Goal: Navigation & Orientation: Find specific page/section

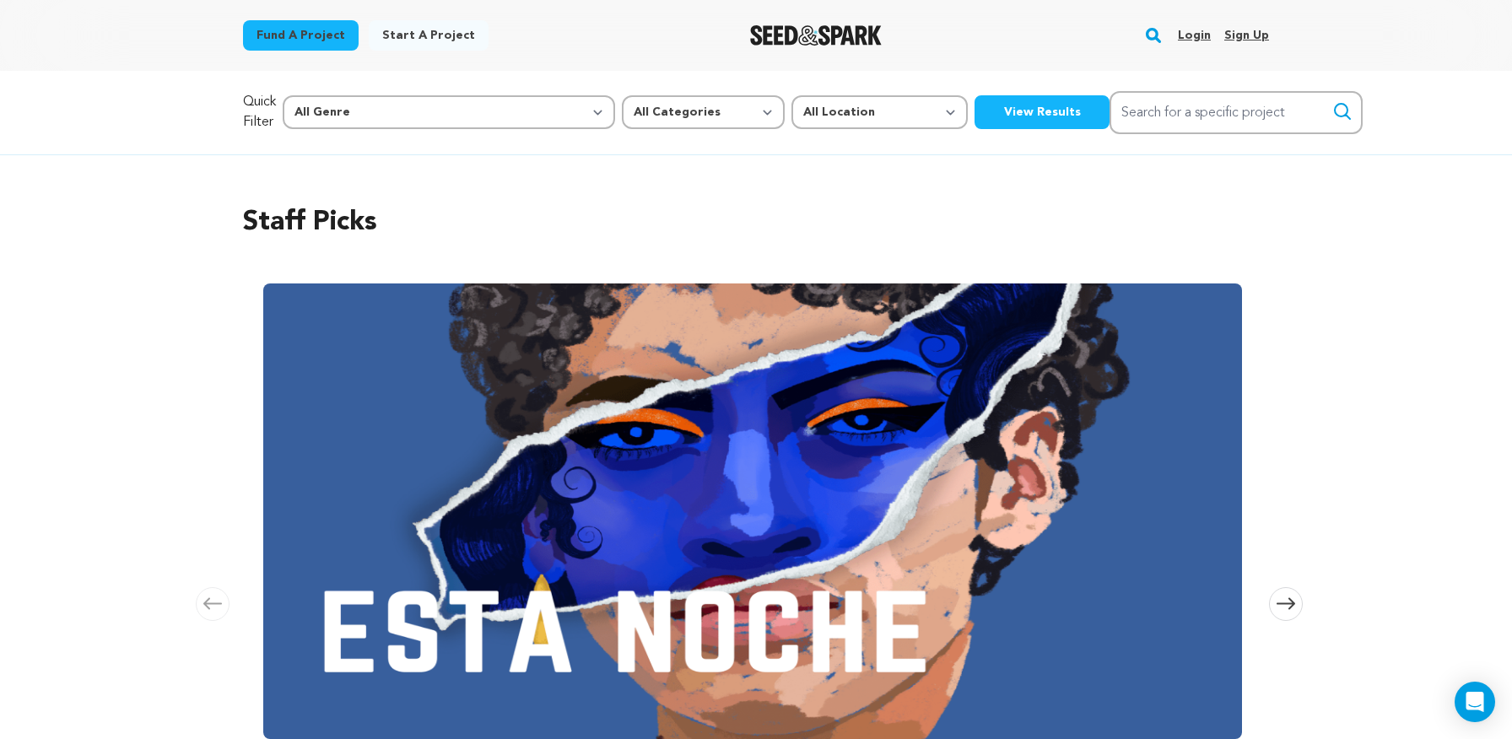
click at [1200, 37] on link "Login" at bounding box center [1194, 35] width 33 height 27
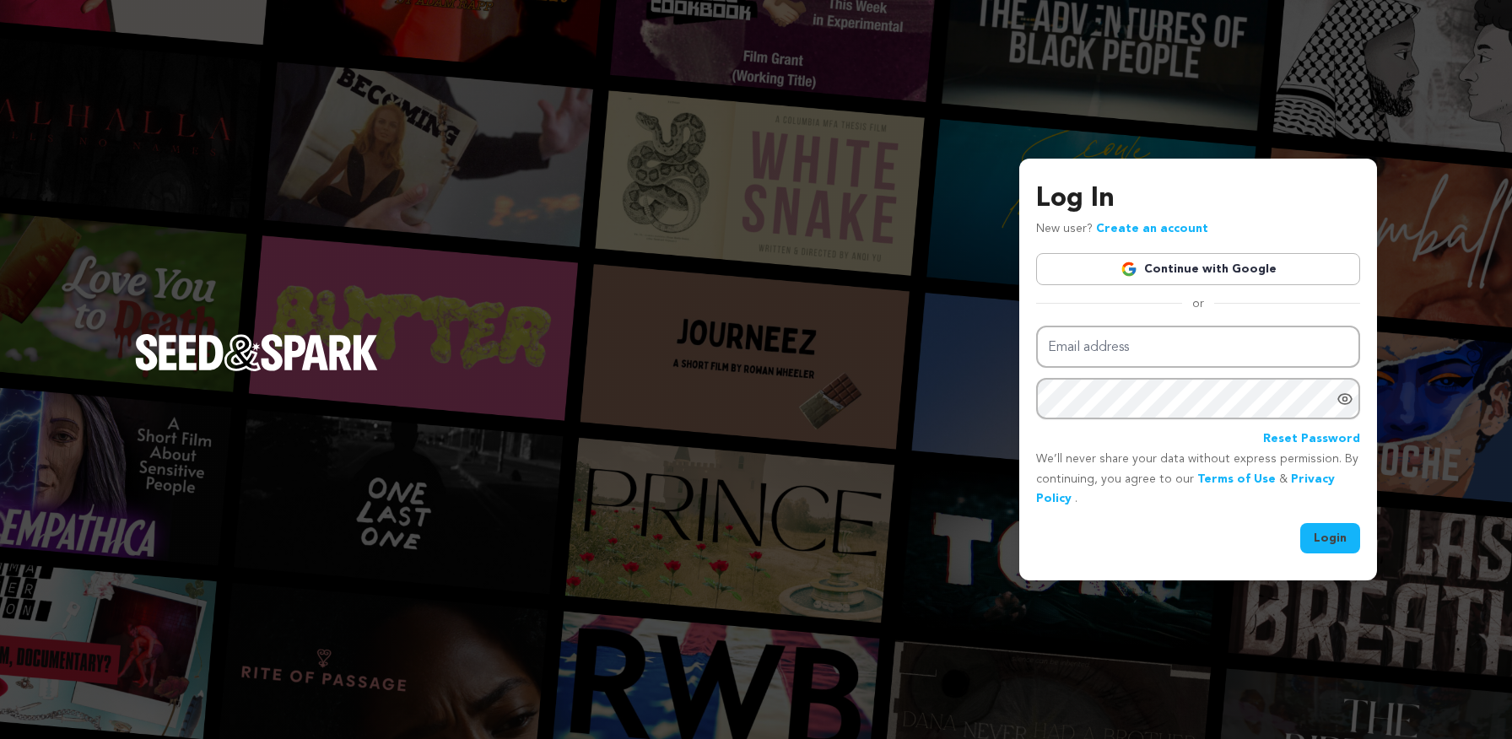
click at [1234, 267] on link "Continue with Google" at bounding box center [1198, 269] width 324 height 32
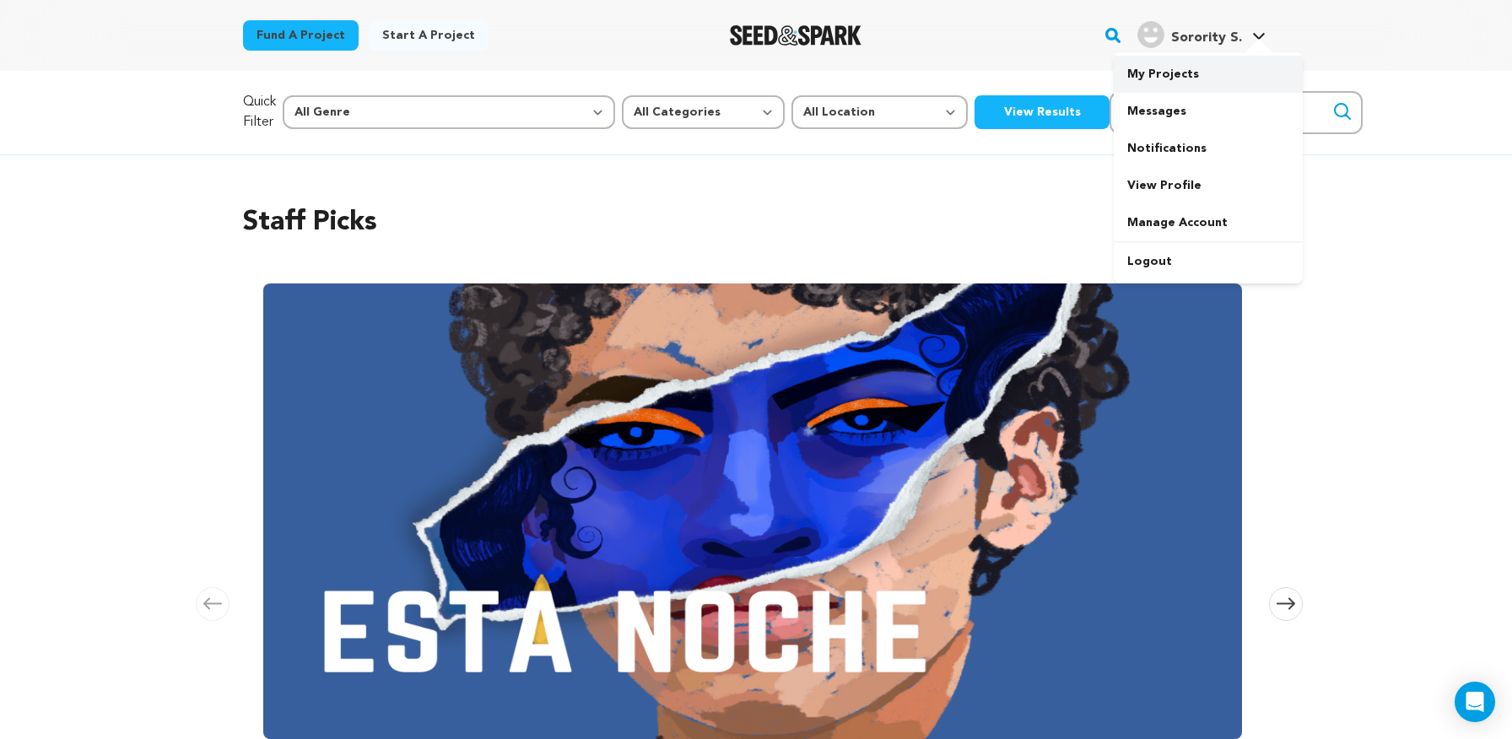
click at [1185, 83] on link "My Projects" at bounding box center [1208, 74] width 189 height 37
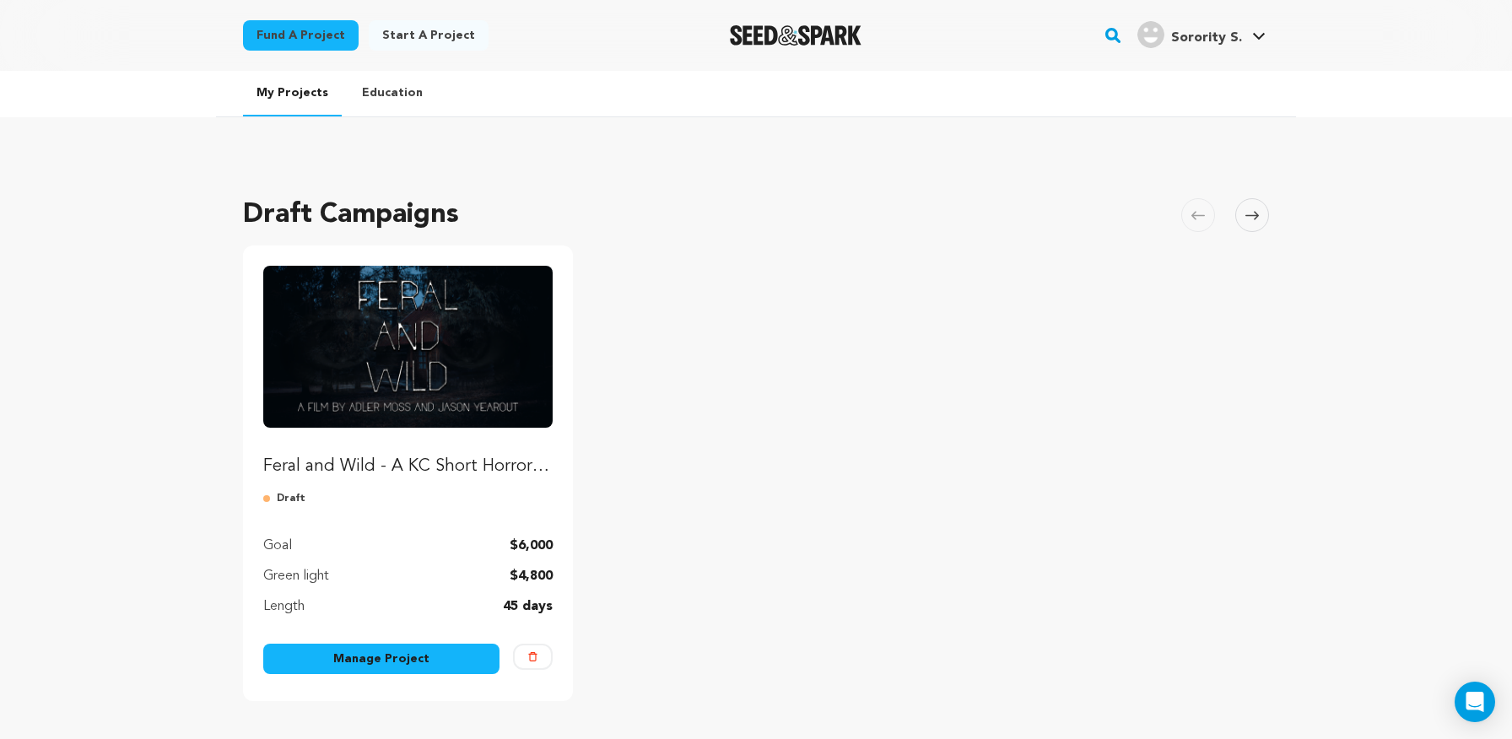
click at [459, 337] on img "Fund Feral and Wild - A KC Short Horror Film" at bounding box center [407, 347] width 289 height 162
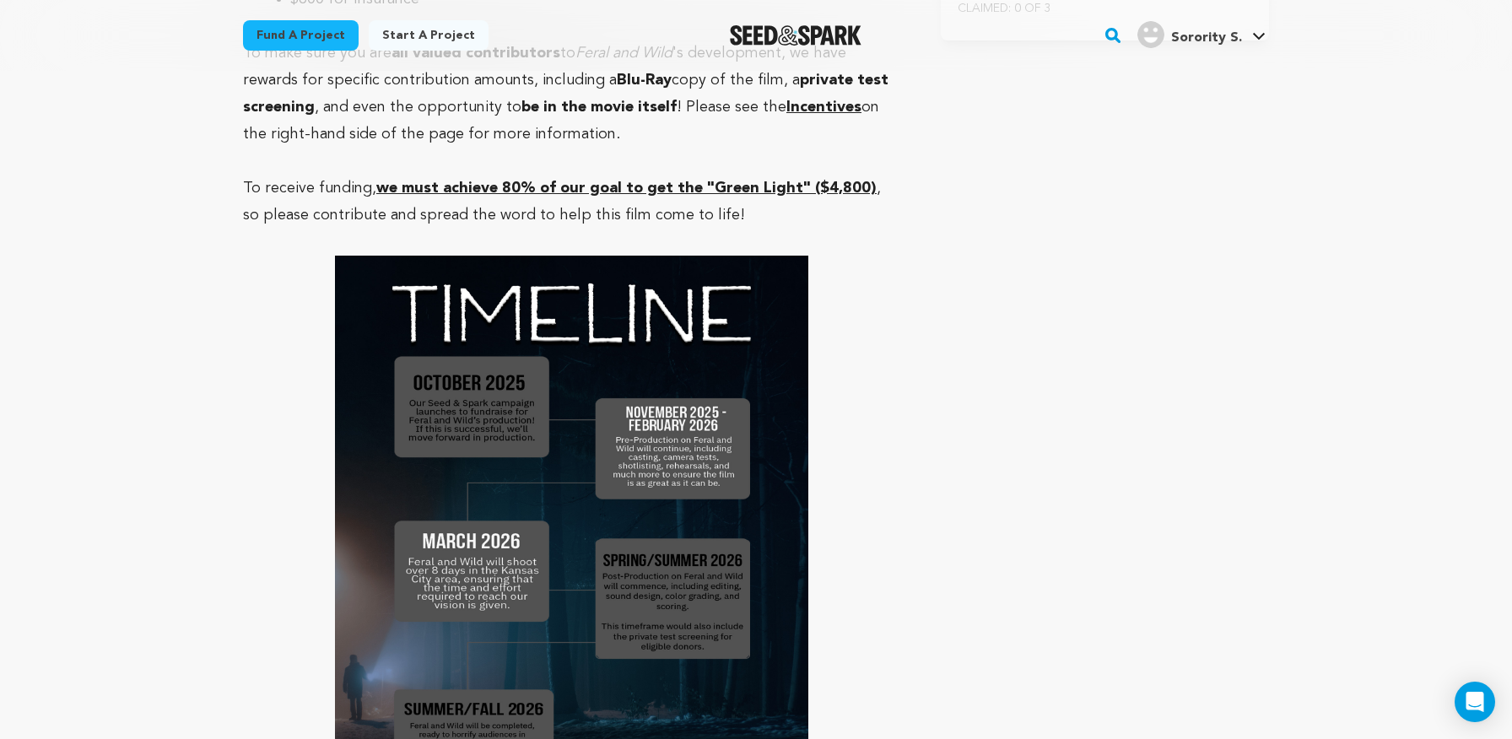
scroll to position [5712, 0]
drag, startPoint x: 517, startPoint y: 254, endPoint x: 666, endPoint y: 321, distance: 162.7
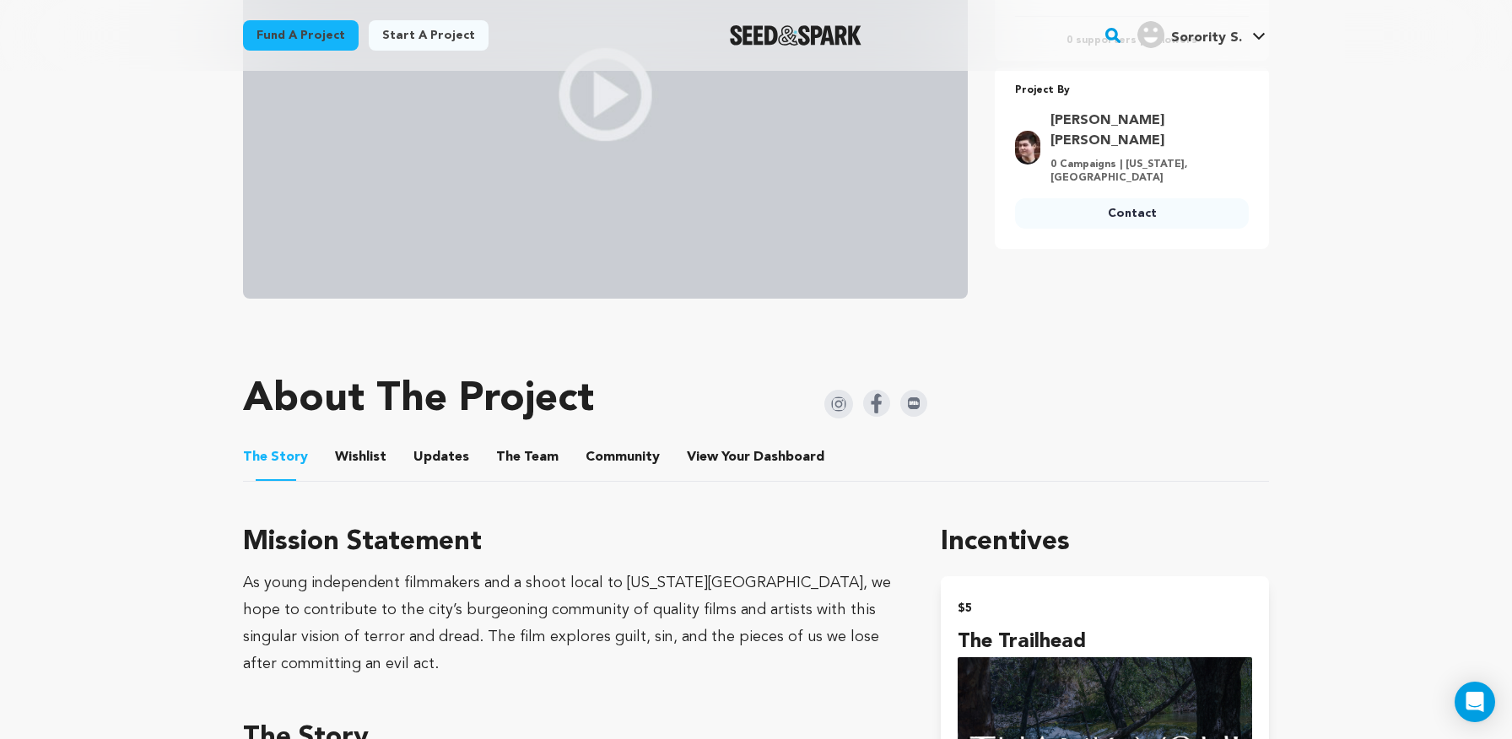
scroll to position [0, 0]
